Goal: Check status: Check status

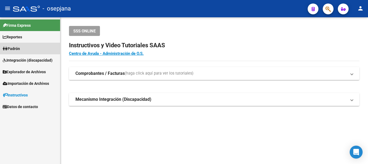
click at [16, 46] on span "Padrón" at bounding box center [11, 49] width 17 height 6
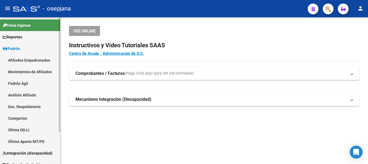
click at [24, 95] on link "Análisis Afiliado" at bounding box center [30, 95] width 60 height 12
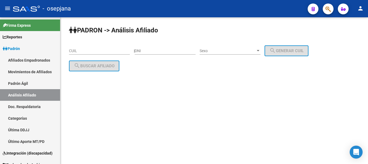
click at [72, 50] on input "CUIL" at bounding box center [99, 51] width 61 height 5
paste input "20-25641162-9"
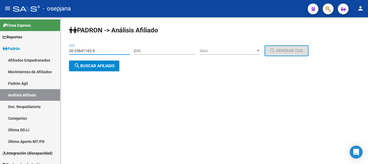
click at [86, 63] on span "search Buscar afiliado" at bounding box center [94, 65] width 41 height 5
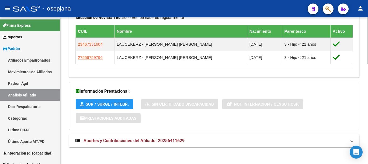
scroll to position [313, 0]
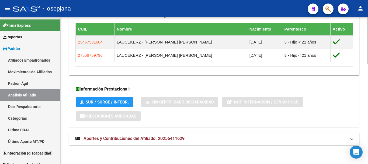
click at [135, 138] on span "Aportes y Contribuciones del Afiliado: 20256411629" at bounding box center [134, 138] width 101 height 5
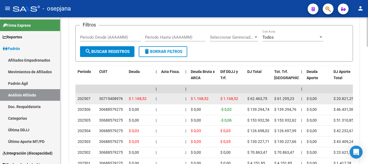
scroll to position [447, 0]
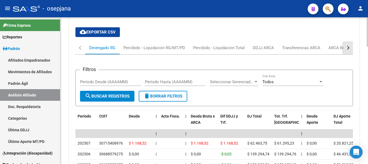
click at [348, 48] on div "button" at bounding box center [348, 48] width 4 height 4
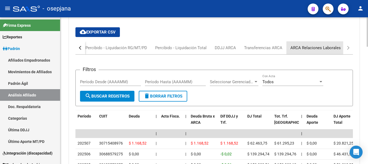
click at [321, 48] on div "ARCA Relaciones Laborales" at bounding box center [315, 48] width 50 height 6
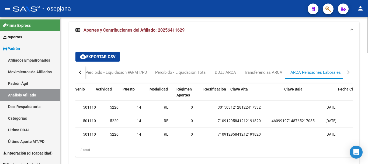
scroll to position [0, 327]
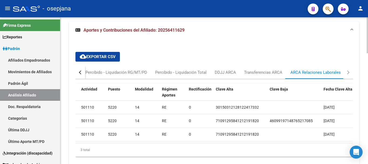
click at [78, 71] on button "button" at bounding box center [80, 72] width 10 height 13
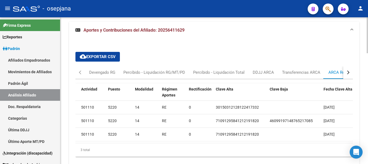
click at [339, 72] on div "ARCA Relaciones Laborales" at bounding box center [353, 72] width 50 height 6
click at [348, 71] on div "button" at bounding box center [348, 72] width 4 height 4
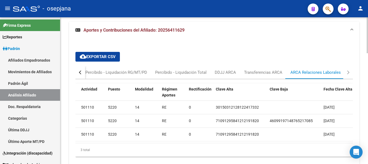
click at [305, 71] on div "ARCA Relaciones Laborales" at bounding box center [315, 72] width 50 height 6
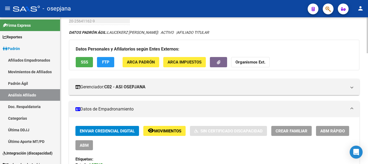
scroll to position [0, 0]
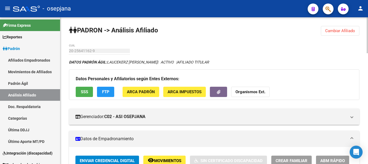
click at [332, 31] on span "Cambiar Afiliado" at bounding box center [340, 30] width 30 height 5
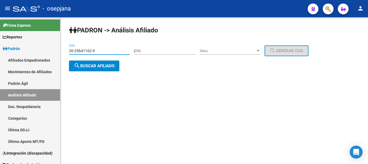
drag, startPoint x: 70, startPoint y: 50, endPoint x: 98, endPoint y: 49, distance: 28.3
click at [98, 49] on input "20-25641162-9" at bounding box center [99, 51] width 61 height 5
paste input "0284618-2"
type input "20-20284618-2"
click at [95, 64] on span "search Buscar afiliado" at bounding box center [94, 65] width 41 height 5
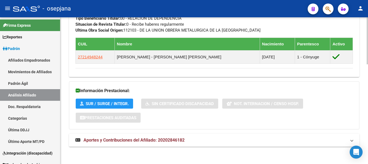
scroll to position [310, 0]
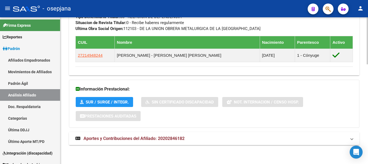
click at [137, 137] on span "Aportes y Contribuciones del Afiliado: 20202846182" at bounding box center [134, 138] width 101 height 5
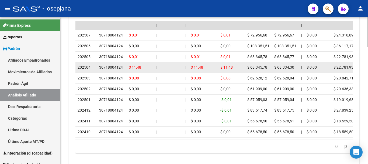
scroll to position [363, 0]
